Goal: Obtain resource: Download file/media

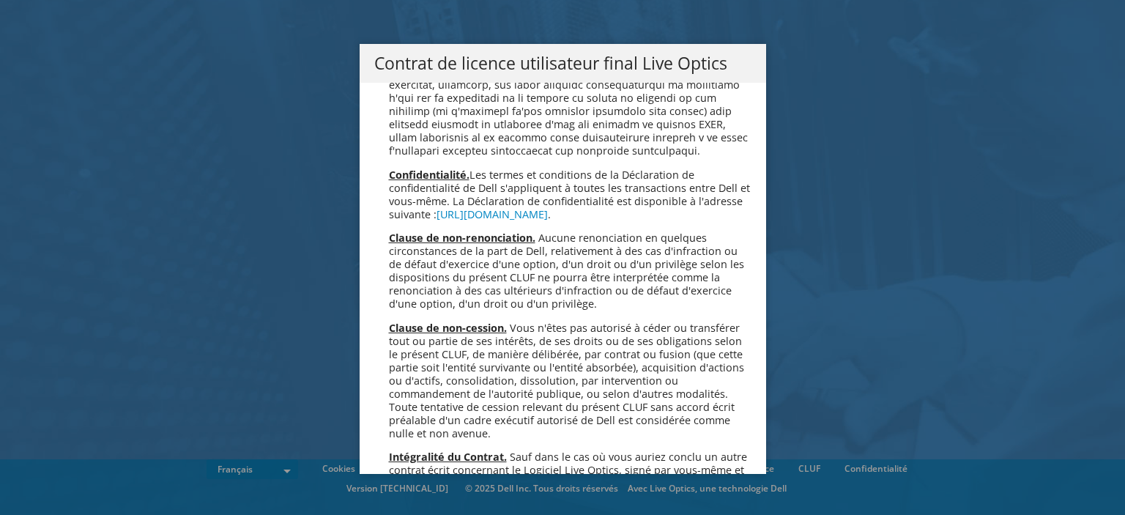
scroll to position [6331, 0]
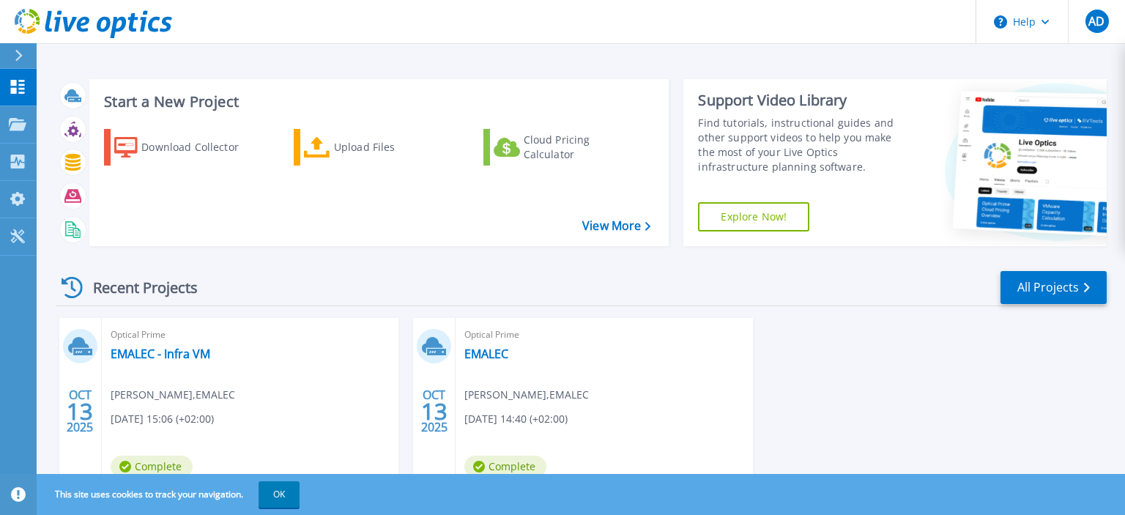
click at [546, 18] on header "Help AD Utilisateur final Angélique DALMET ADALMET@emalec.com EMALEC My Profile…" at bounding box center [562, 22] width 1125 height 44
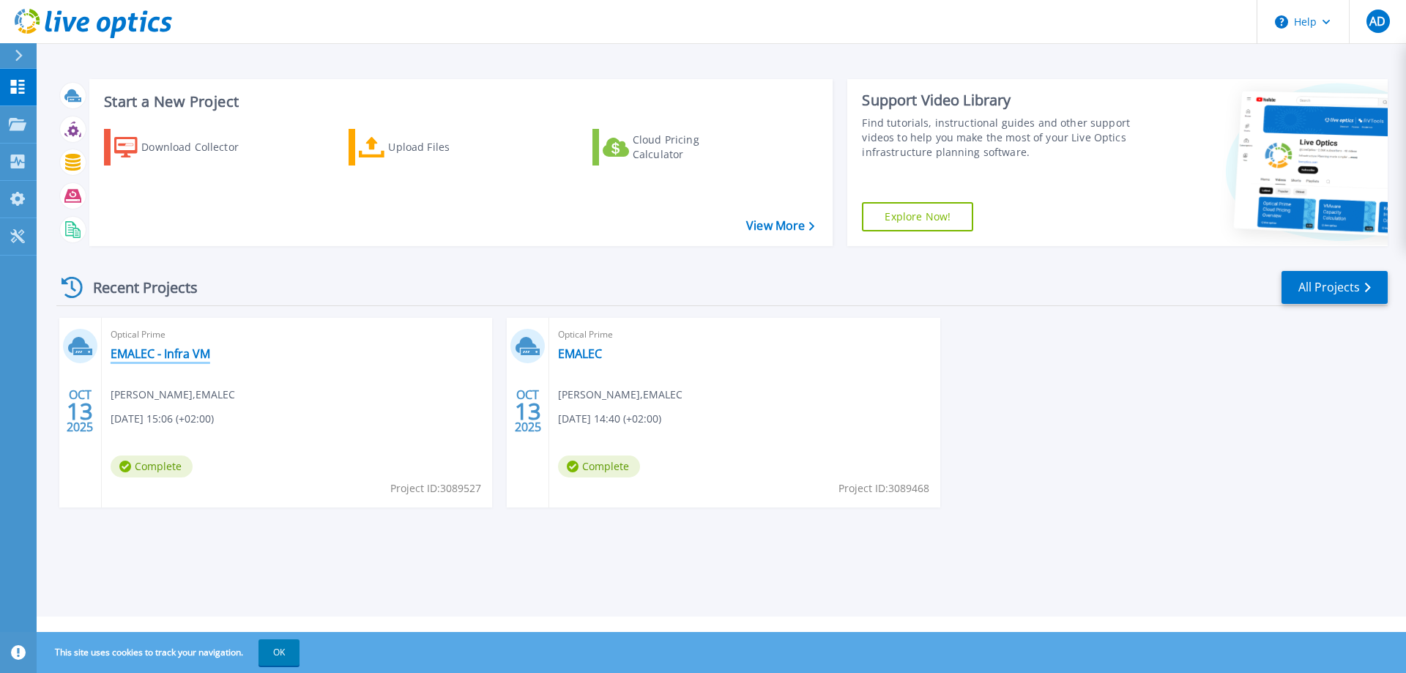
click at [162, 353] on link "EMALEC - Infra VM" at bounding box center [161, 353] width 100 height 15
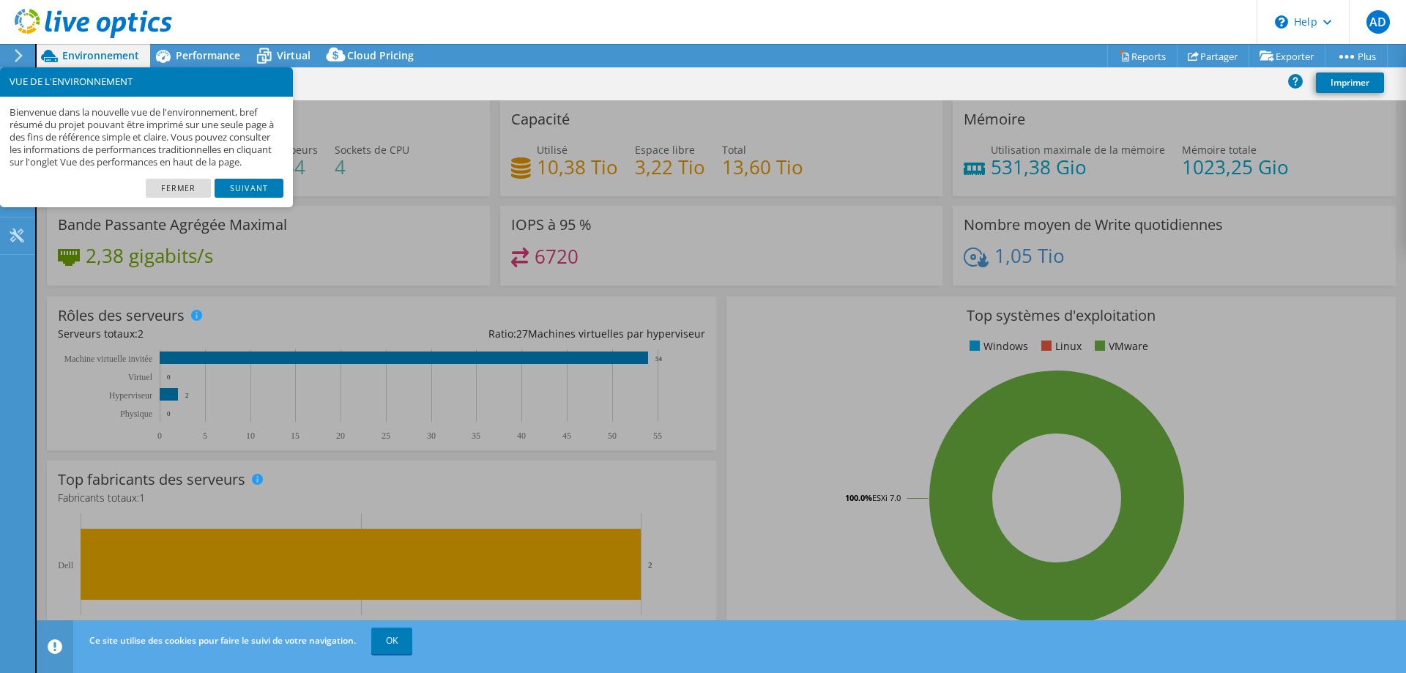
select select "EUFrankfurt"
select select "EUR"
click at [185, 196] on link "Fermer" at bounding box center [178, 188] width 65 height 19
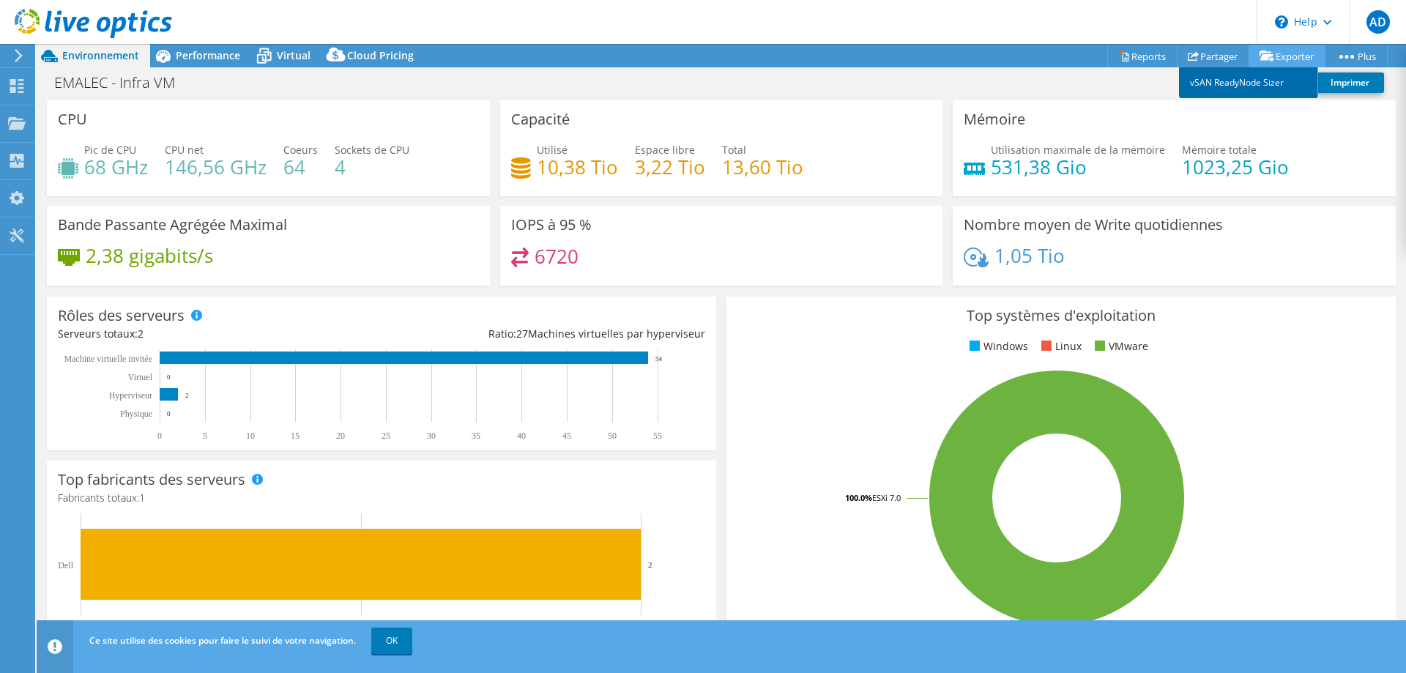
click at [1254, 78] on link "vSAN ReadyNode Sizer" at bounding box center [1248, 82] width 139 height 31
click at [1139, 54] on link "Reports" at bounding box center [1143, 56] width 70 height 23
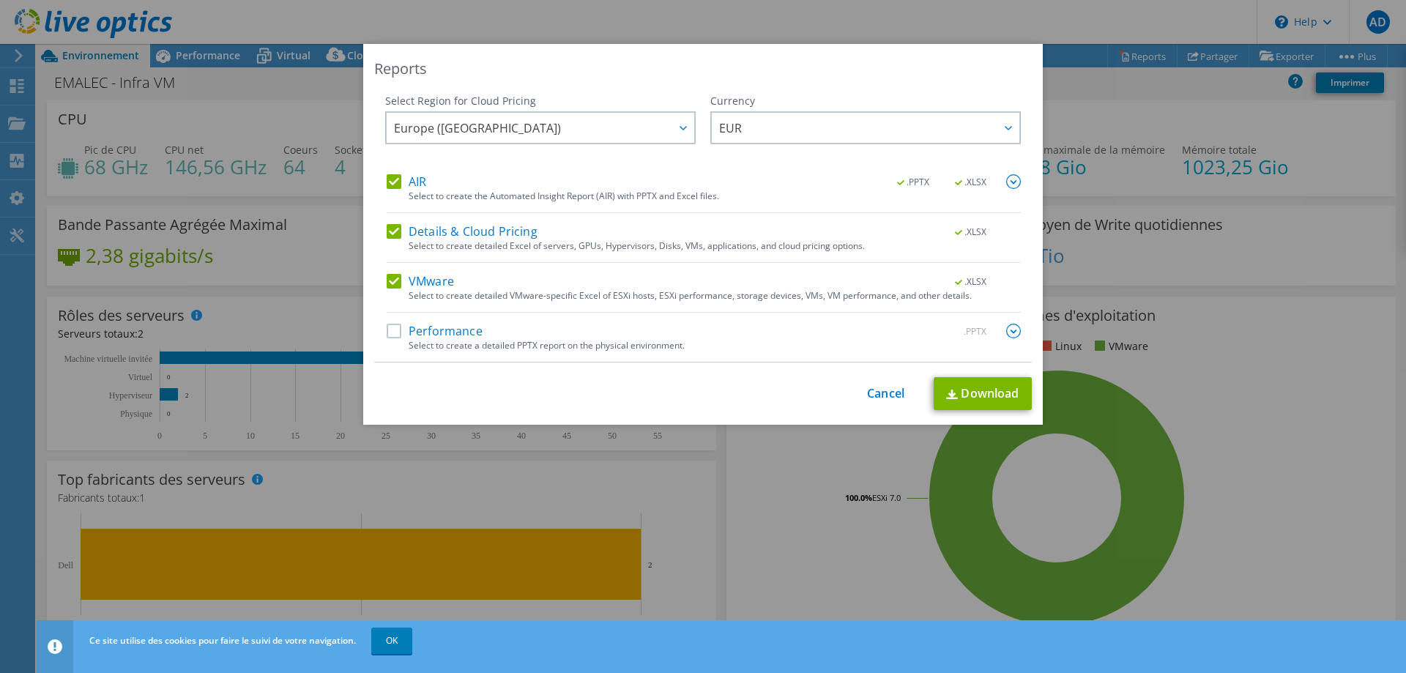
click at [389, 336] on label "Performance" at bounding box center [435, 331] width 96 height 15
click at [0, 0] on input "Performance" at bounding box center [0, 0] width 0 height 0
click at [1009, 331] on img at bounding box center [1014, 331] width 15 height 15
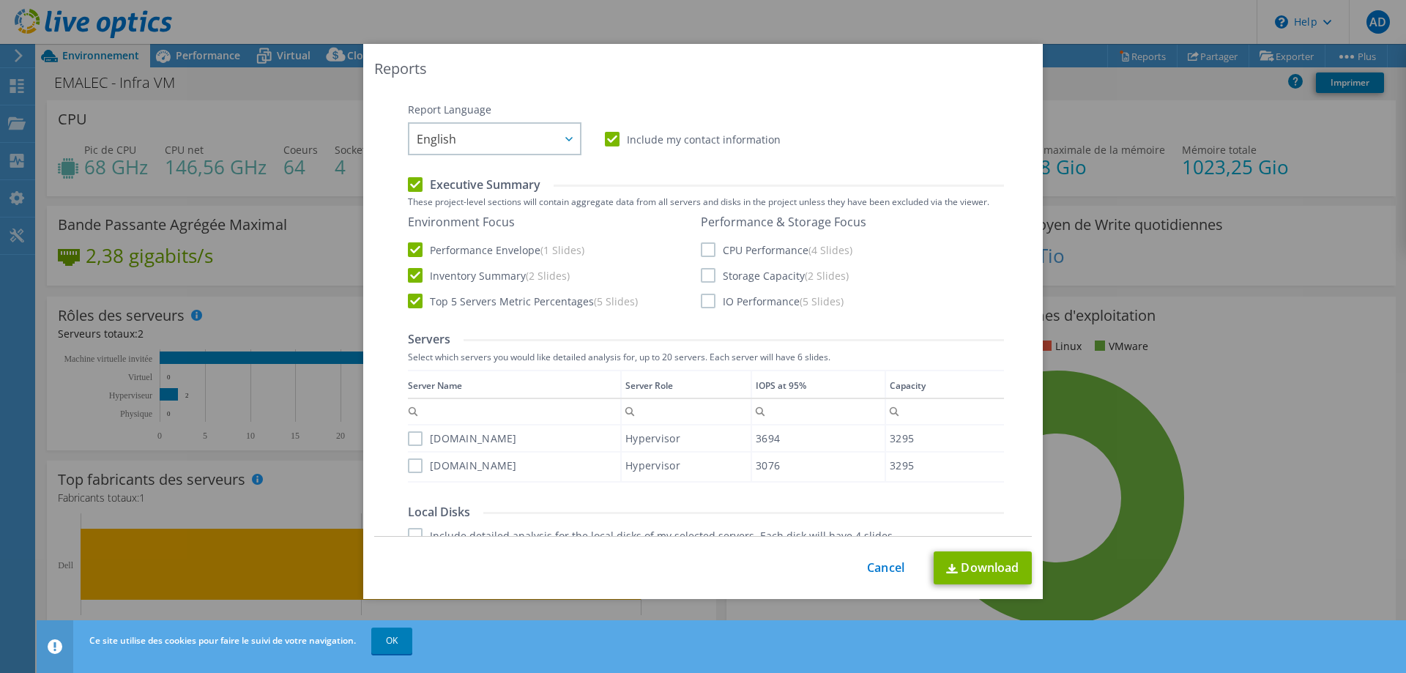
scroll to position [274, 0]
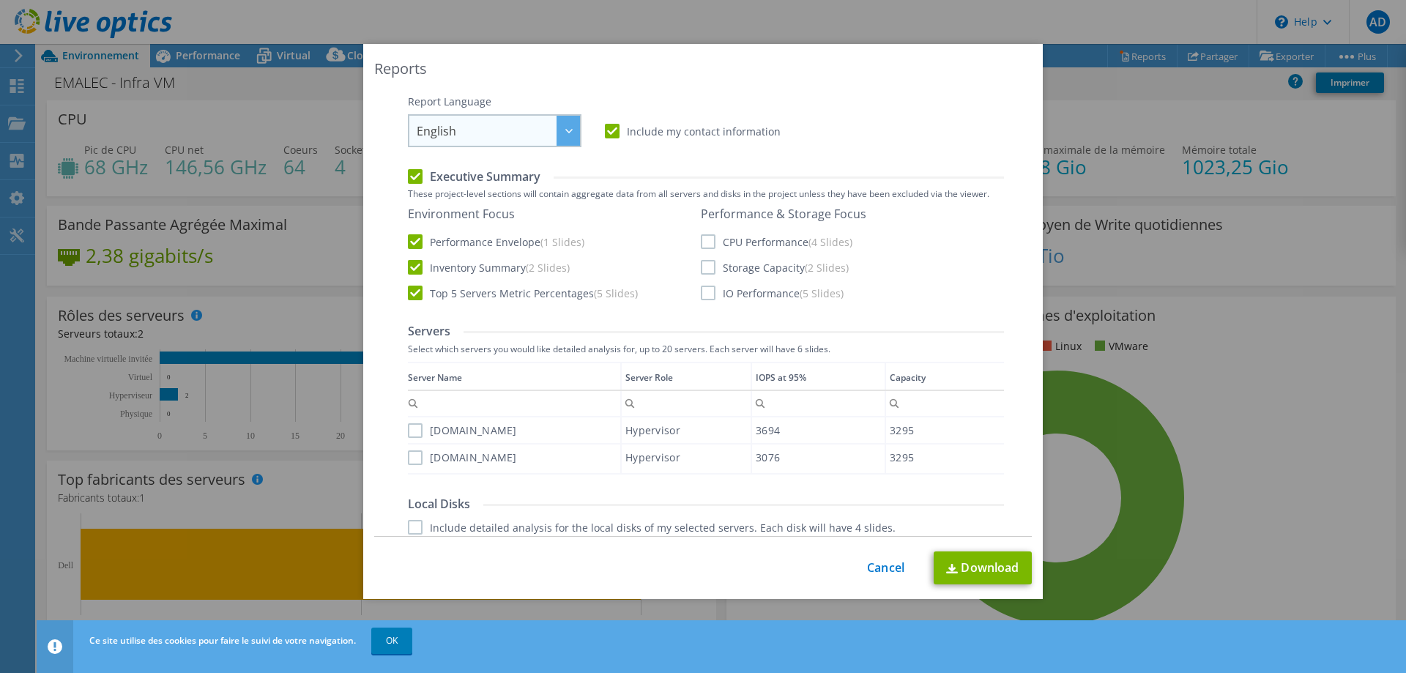
click at [560, 136] on div at bounding box center [568, 131] width 23 height 30
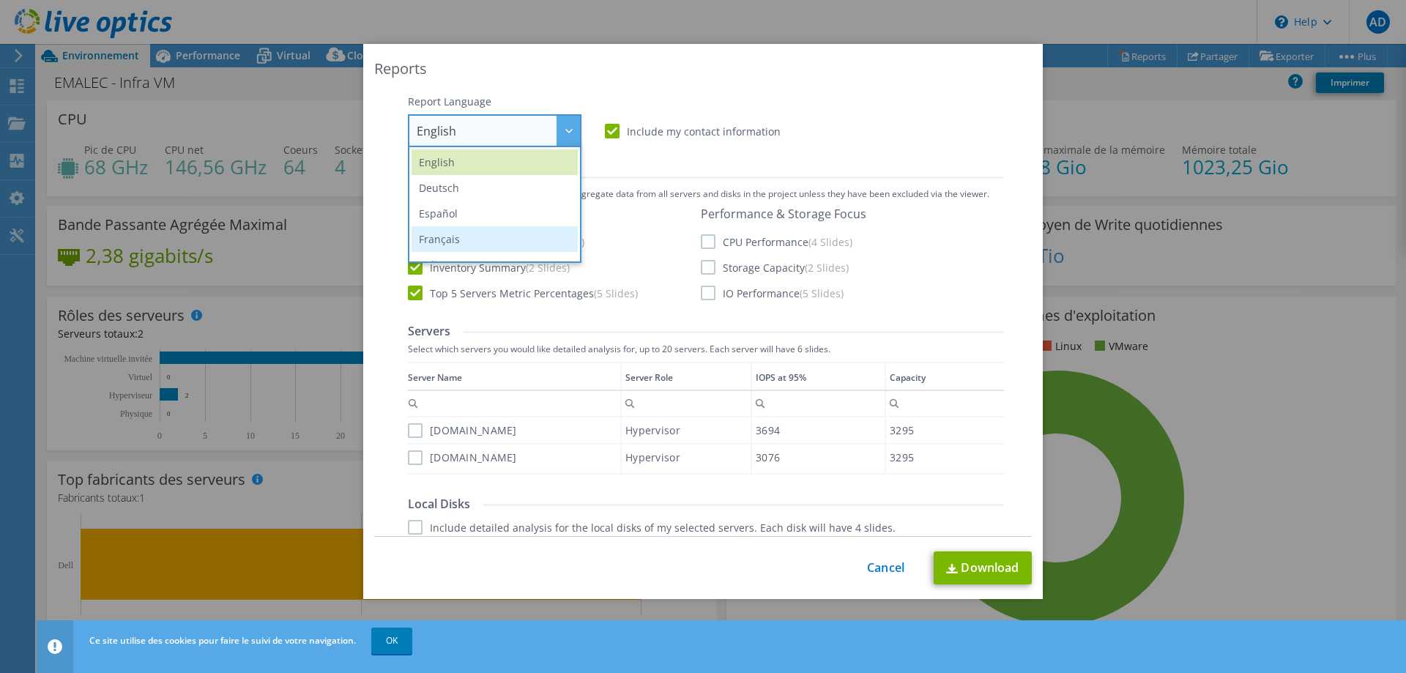
click at [511, 237] on li "Français" at bounding box center [495, 239] width 166 height 26
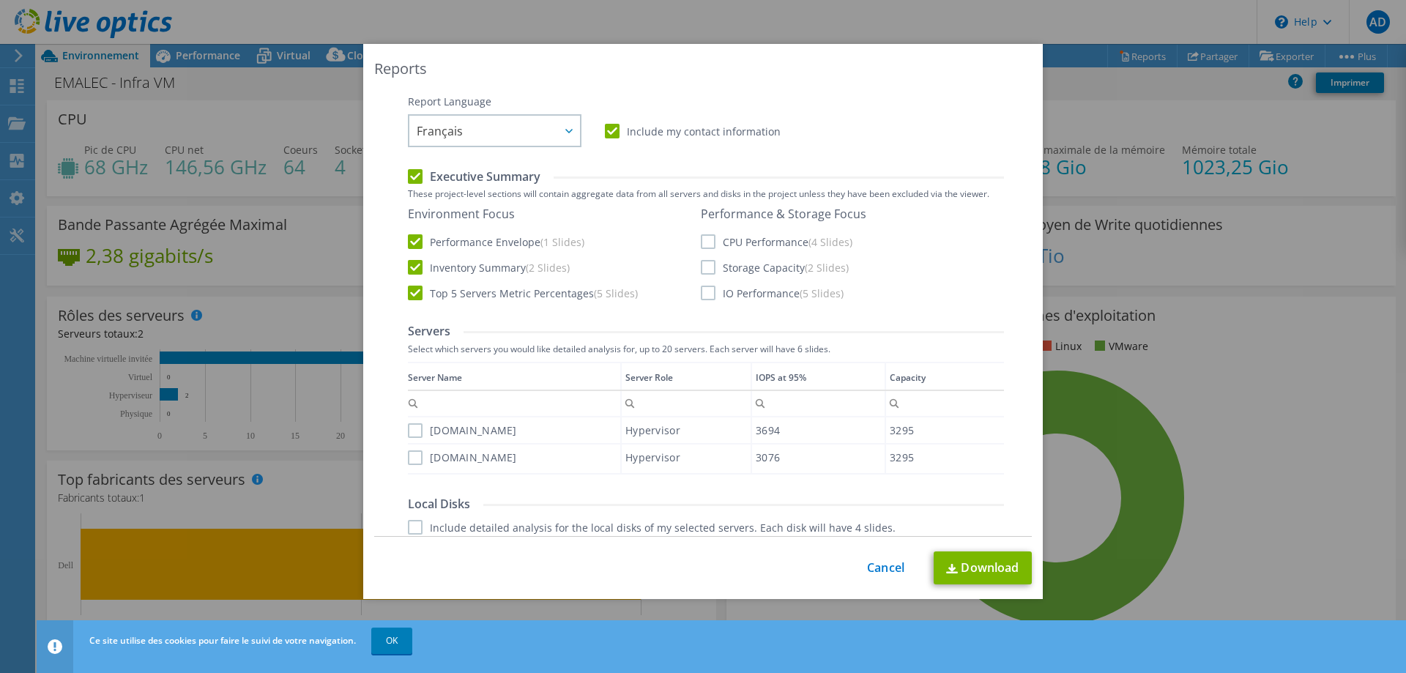
click at [705, 240] on label "CPU Performance (4 Slides)" at bounding box center [777, 241] width 152 height 15
click at [0, 0] on input "CPU Performance (4 Slides)" at bounding box center [0, 0] width 0 height 0
click at [708, 270] on label "Storage Capacity (2 Slides)" at bounding box center [775, 267] width 148 height 15
click at [0, 0] on input "Storage Capacity (2 Slides)" at bounding box center [0, 0] width 0 height 0
click at [704, 291] on label "IO Performance (5 Slides)" at bounding box center [772, 293] width 143 height 15
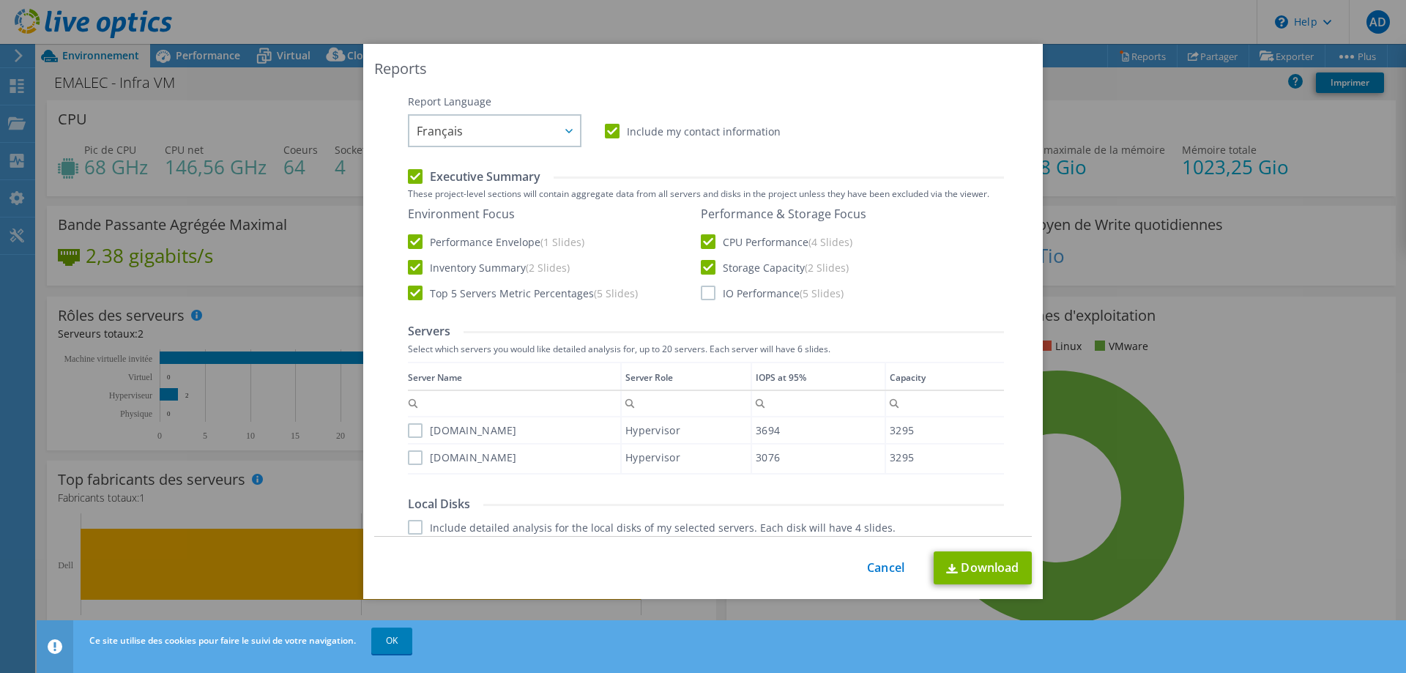
click at [0, 0] on input "IO Performance (5 Slides)" at bounding box center [0, 0] width 0 height 0
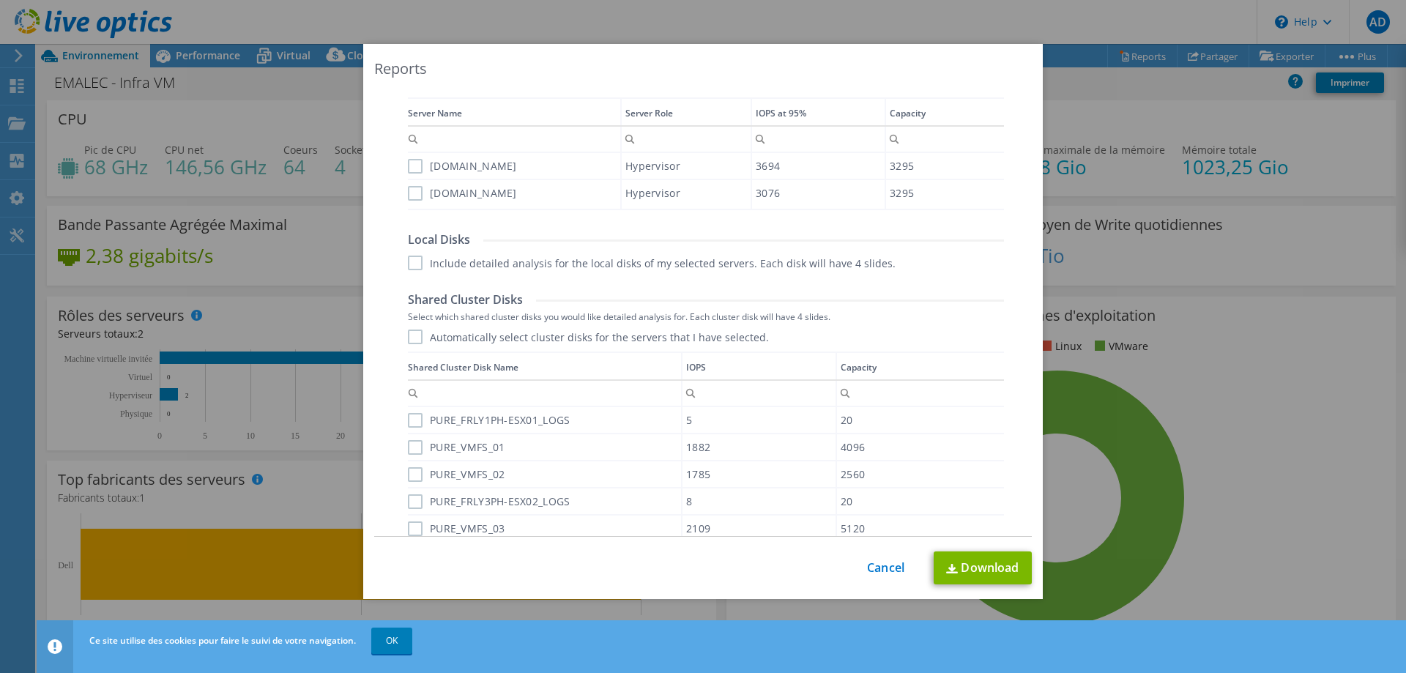
scroll to position [548, 0]
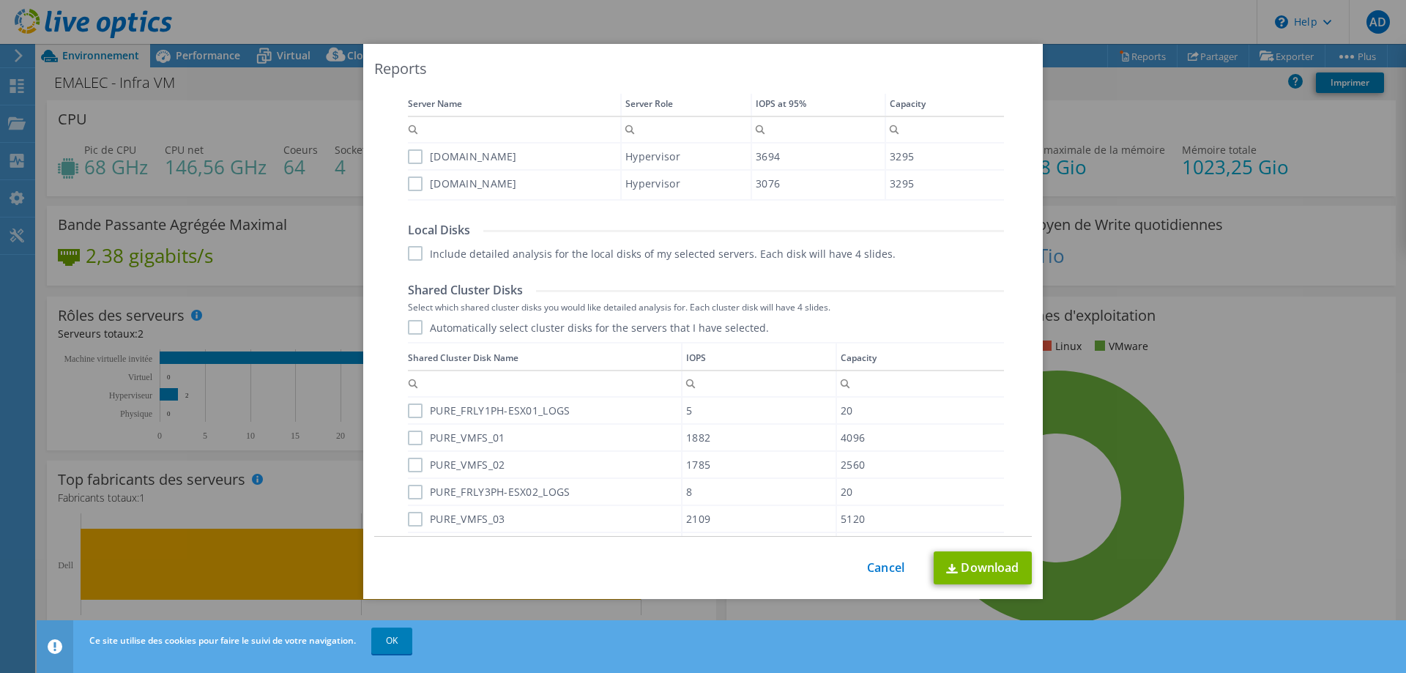
click at [417, 156] on label "[DOMAIN_NAME]" at bounding box center [462, 156] width 109 height 15
click at [0, 0] on input "[DOMAIN_NAME]" at bounding box center [0, 0] width 0 height 0
click at [413, 185] on label "[DOMAIN_NAME]" at bounding box center [462, 184] width 109 height 15
click at [0, 0] on input "[DOMAIN_NAME]" at bounding box center [0, 0] width 0 height 0
click at [413, 257] on label "Include detailed analysis for the local disks of my selected servers. Each disk…" at bounding box center [652, 253] width 488 height 15
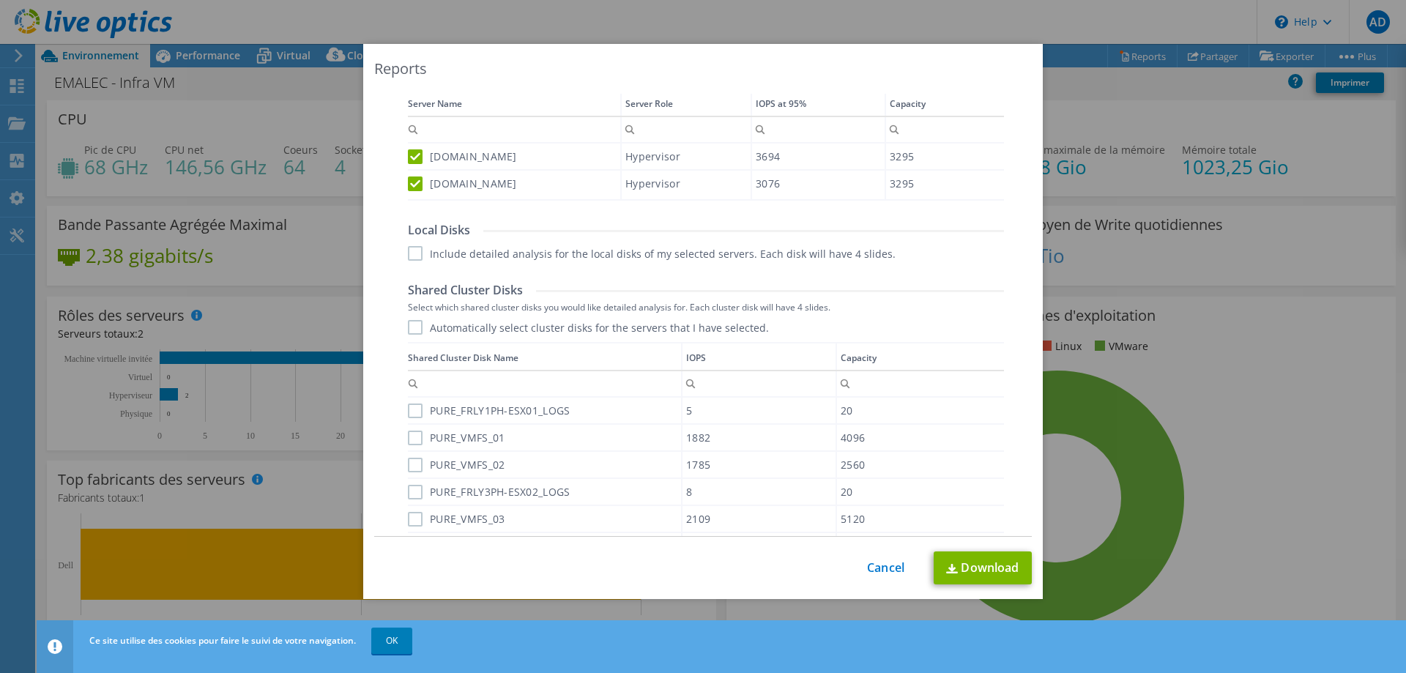
click at [0, 0] on input "Include detailed analysis for the local disks of my selected servers. Each disk…" at bounding box center [0, 0] width 0 height 0
click at [417, 327] on label "Automatically select cluster disks for the servers that I have selected." at bounding box center [588, 327] width 361 height 15
click at [0, 0] on input "Automatically select cluster disks for the servers that I have selected." at bounding box center [0, 0] width 0 height 0
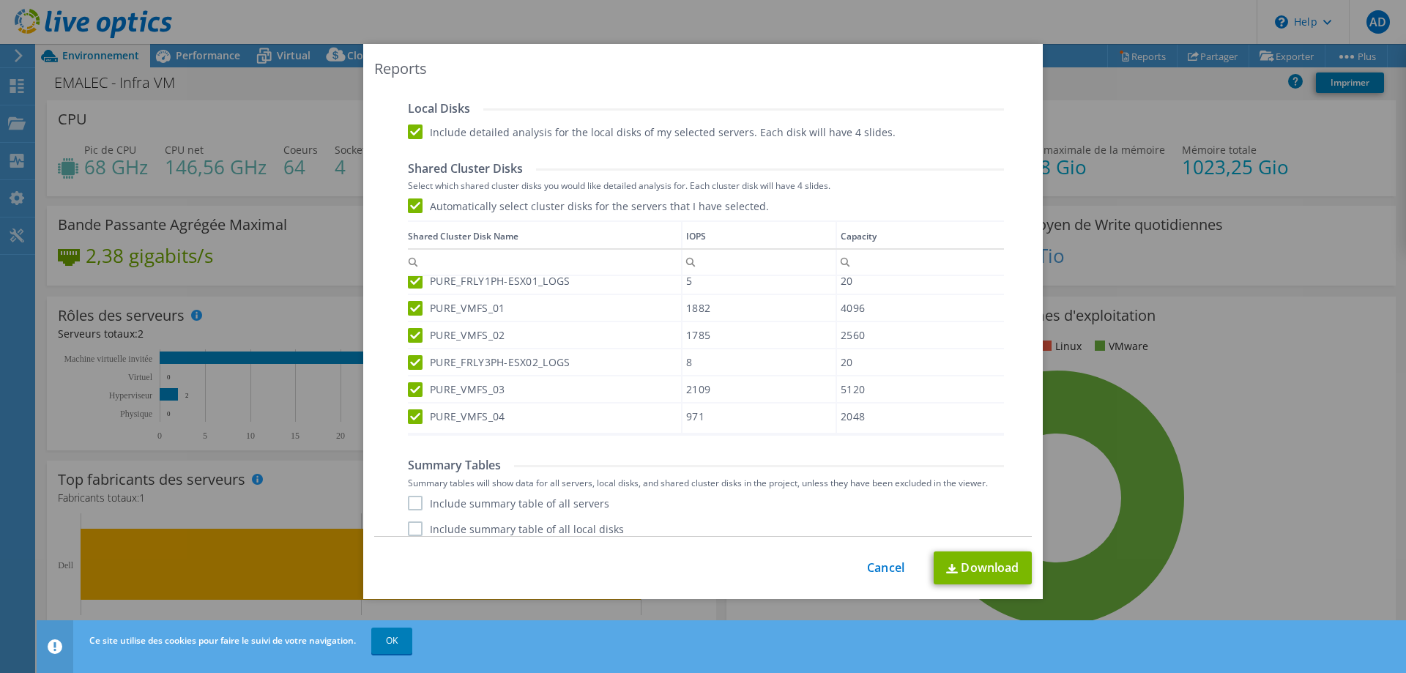
scroll to position [706, 0]
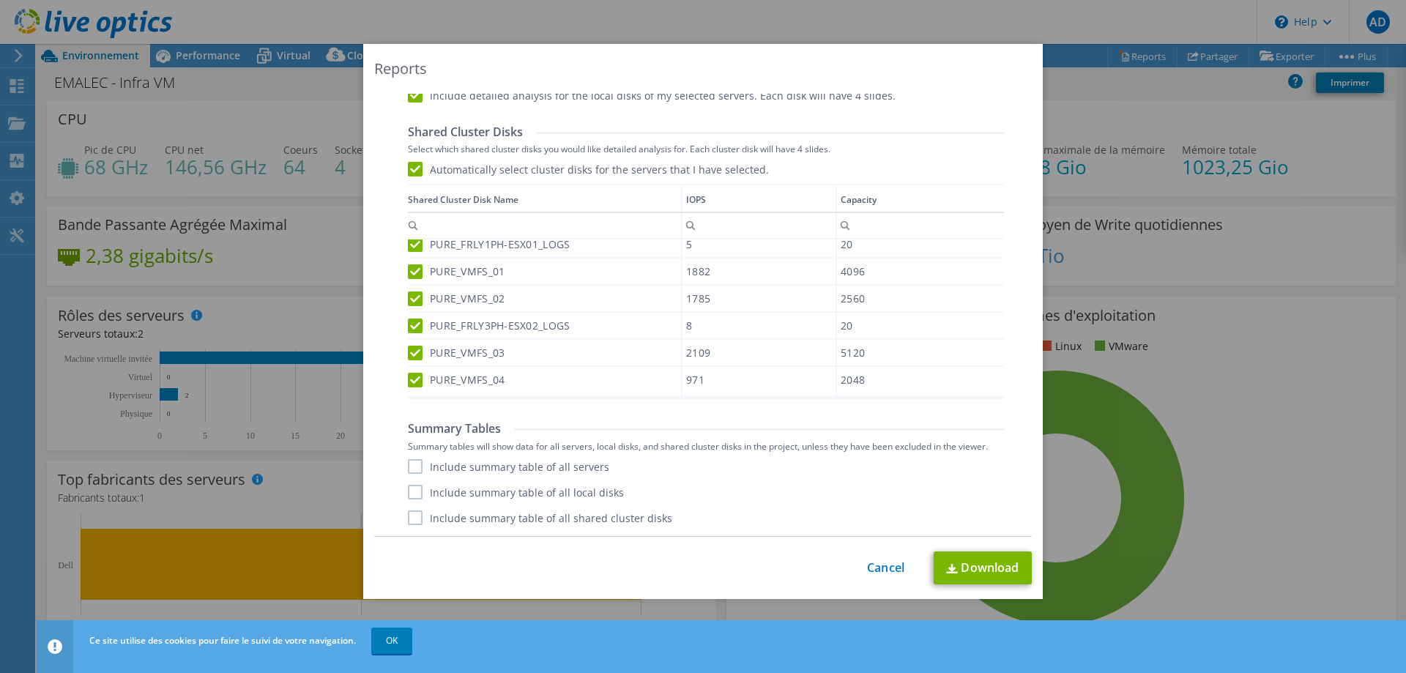
click at [417, 461] on label "Include summary table of all servers" at bounding box center [508, 466] width 201 height 15
click at [0, 0] on input "Include summary table of all servers" at bounding box center [0, 0] width 0 height 0
click at [421, 494] on label "Include summary table of all local disks" at bounding box center [516, 492] width 216 height 15
click at [0, 0] on input "Include summary table of all local disks" at bounding box center [0, 0] width 0 height 0
click at [417, 515] on label "Include summary table of all shared cluster disks" at bounding box center [540, 518] width 264 height 15
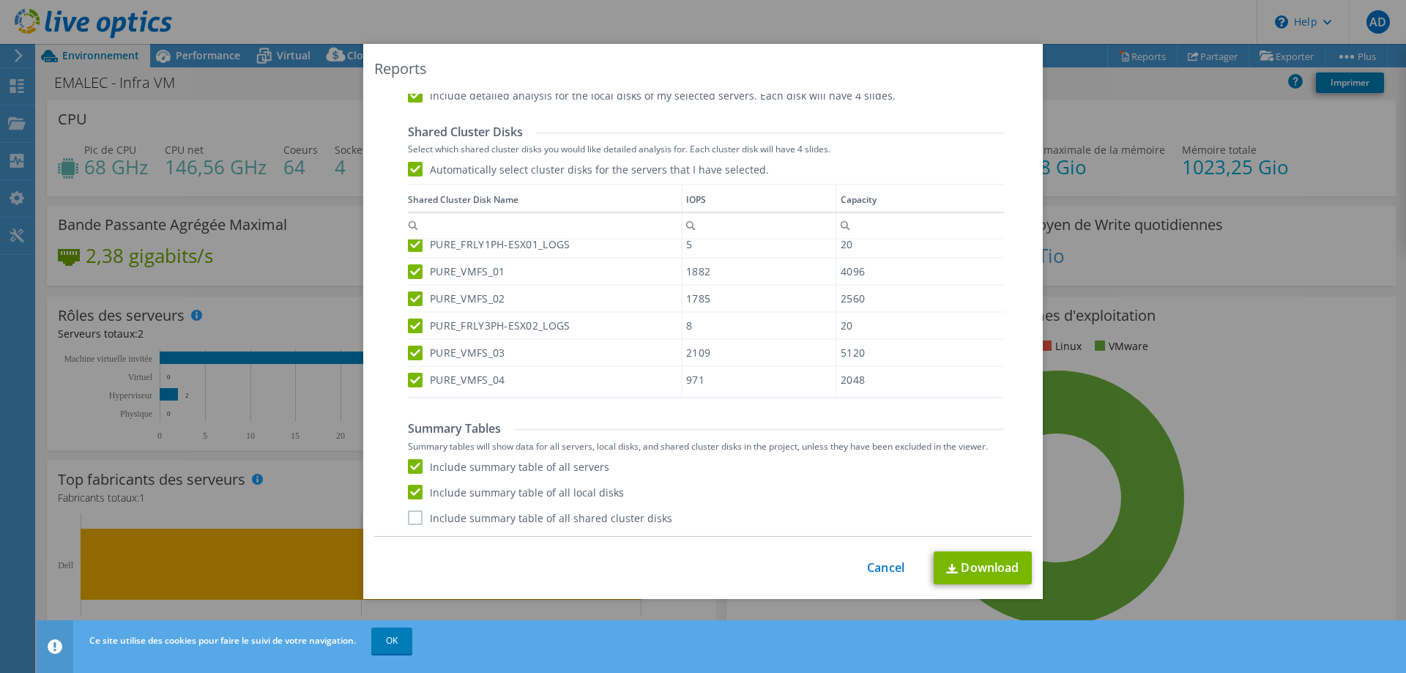
click at [0, 0] on input "Include summary table of all shared cluster disks" at bounding box center [0, 0] width 0 height 0
click at [975, 571] on link "Download" at bounding box center [983, 568] width 98 height 33
click at [392, 637] on div "Reports Select Region for Cloud Pricing Asia Pacific ([GEOGRAPHIC_DATA]) [GEOGR…" at bounding box center [703, 336] width 1406 height 673
